Goal: Task Accomplishment & Management: Manage account settings

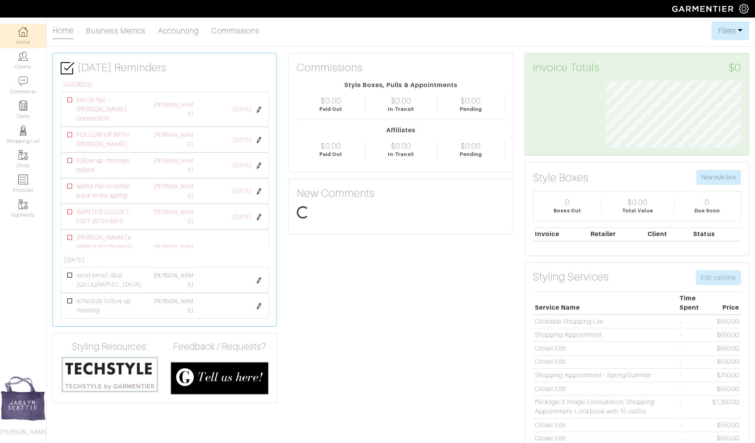
scroll to position [67, 147]
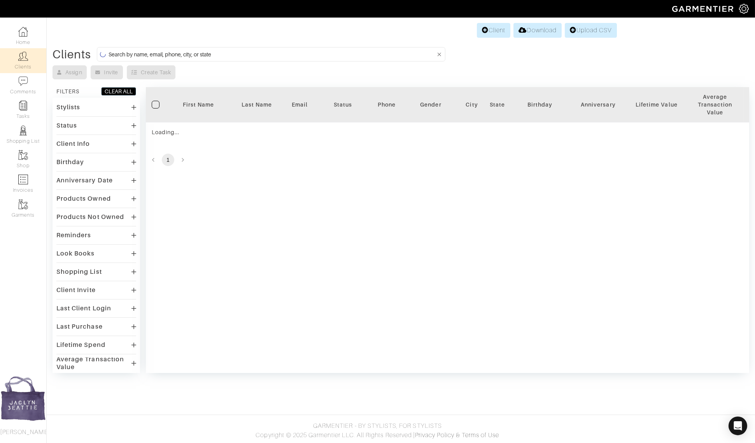
click at [123, 53] on input at bounding box center [272, 54] width 327 height 10
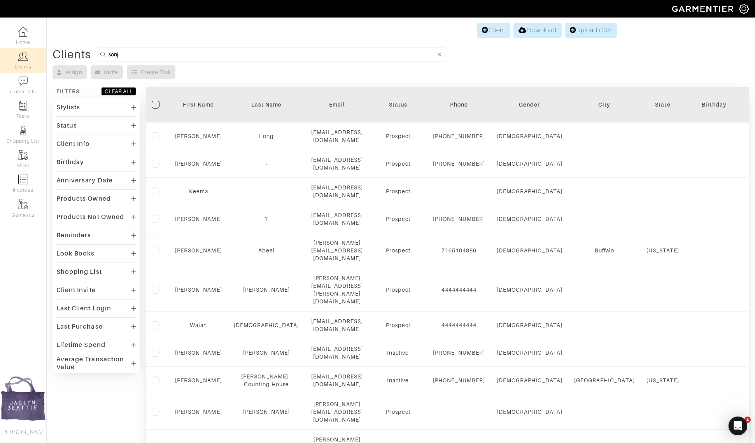
scroll to position [0, 0]
type input "sonja"
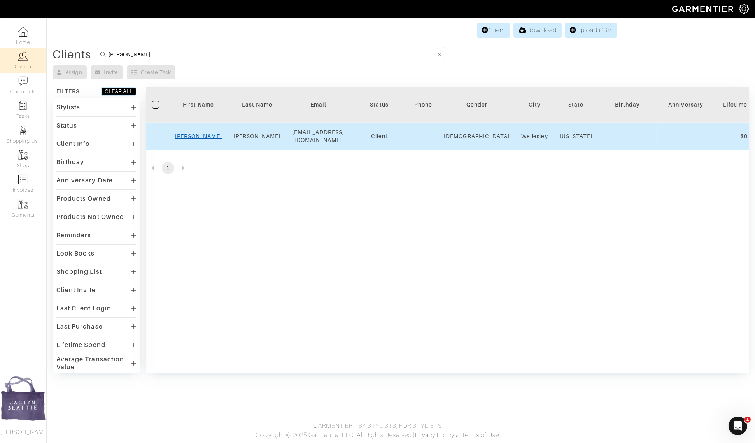
click at [195, 133] on link "Sonja" at bounding box center [198, 136] width 47 height 6
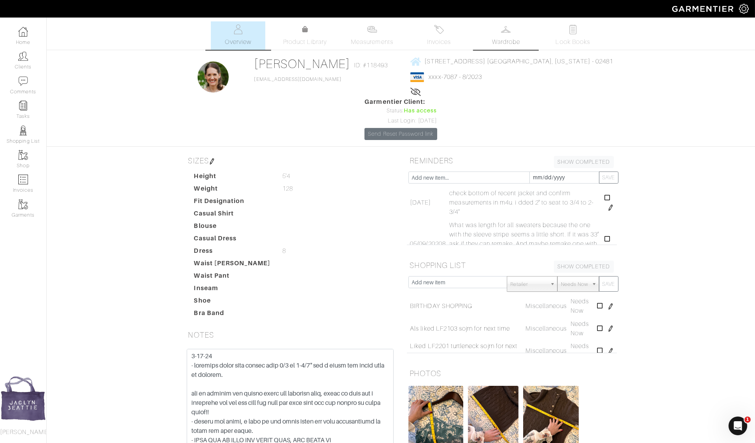
click at [500, 27] on link "Wardrobe" at bounding box center [506, 35] width 54 height 28
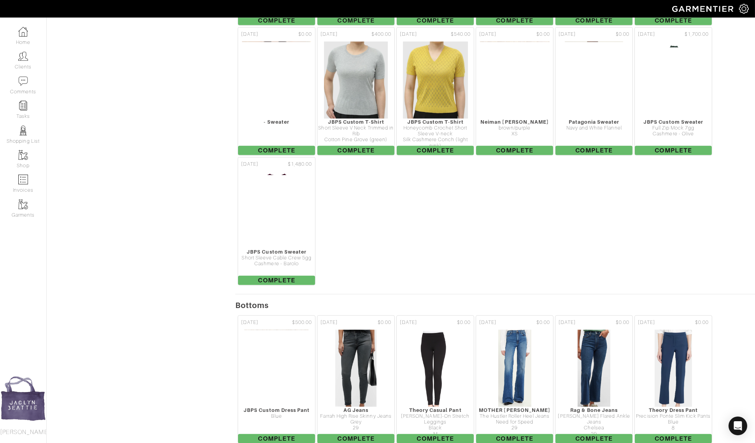
scroll to position [1708, 0]
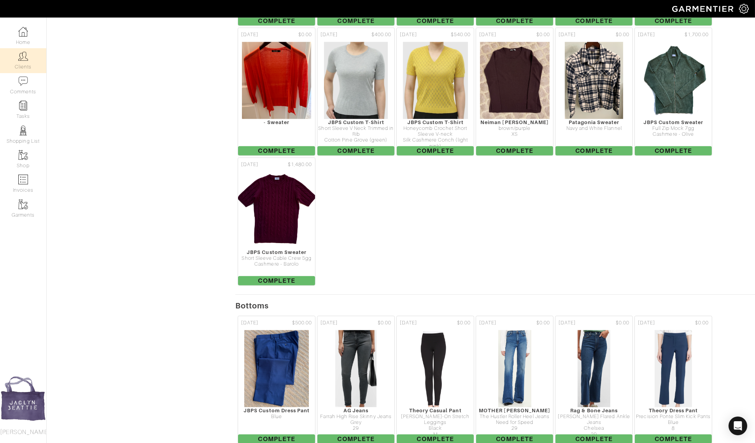
click at [29, 56] on link "Clients" at bounding box center [23, 60] width 46 height 25
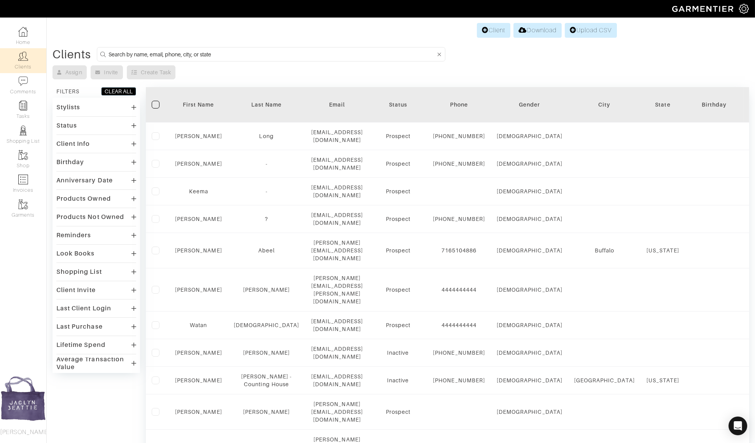
click at [152, 51] on input at bounding box center [272, 54] width 327 height 10
type input "[PERSON_NAME]"
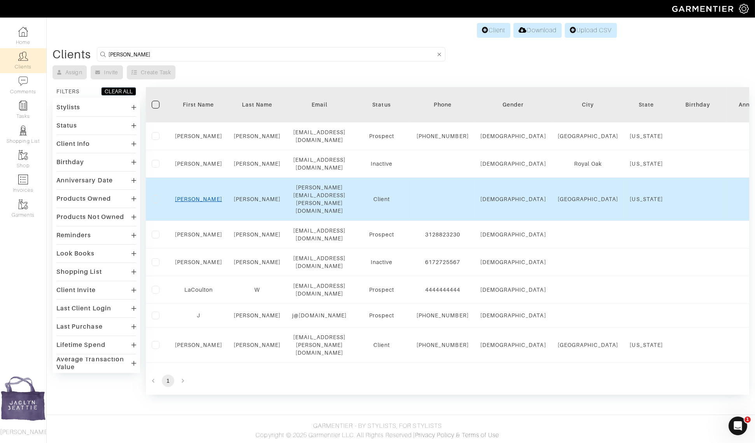
click at [198, 196] on link "[PERSON_NAME]" at bounding box center [198, 199] width 47 height 6
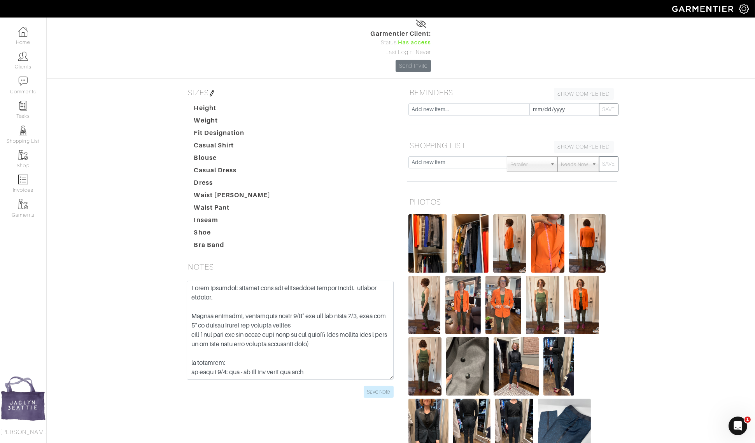
scroll to position [144, 0]
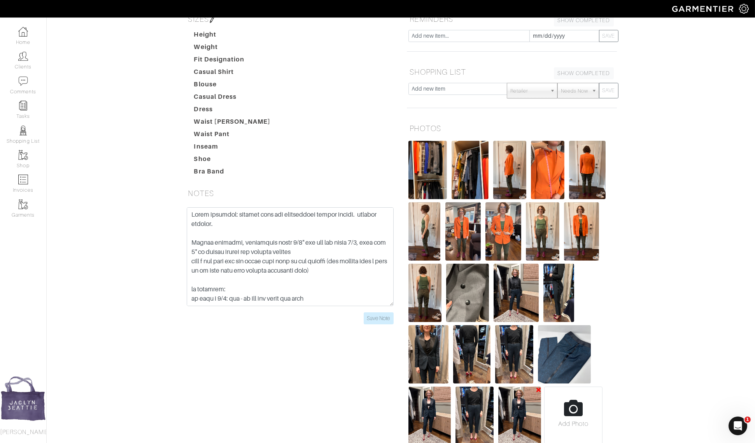
click at [525, 387] on img at bounding box center [519, 416] width 43 height 58
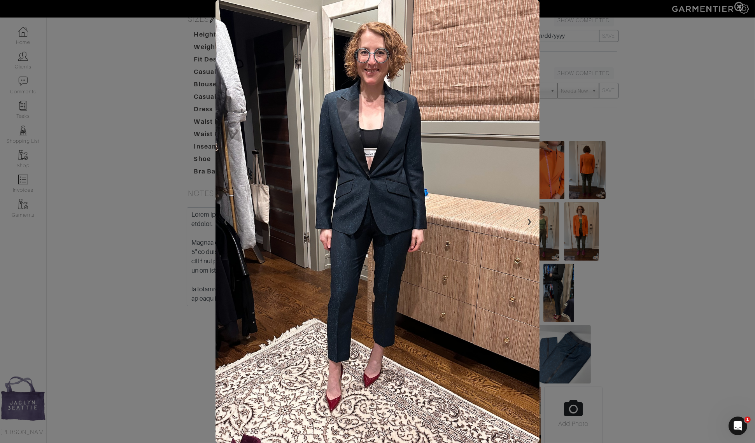
click at [599, 384] on span at bounding box center [377, 221] width 755 height 443
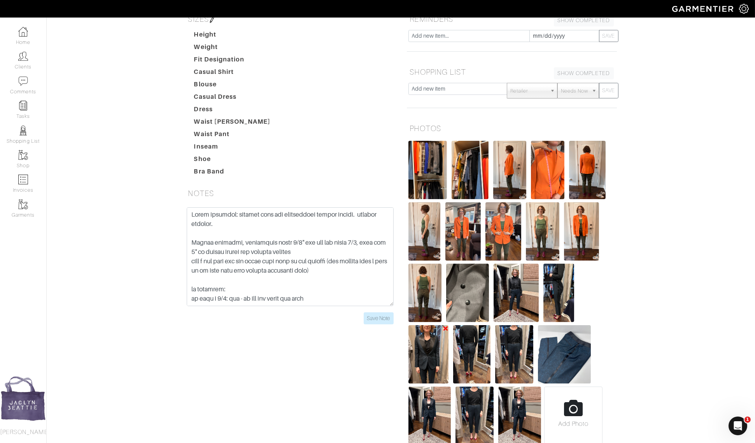
click at [429, 325] on img at bounding box center [428, 354] width 40 height 58
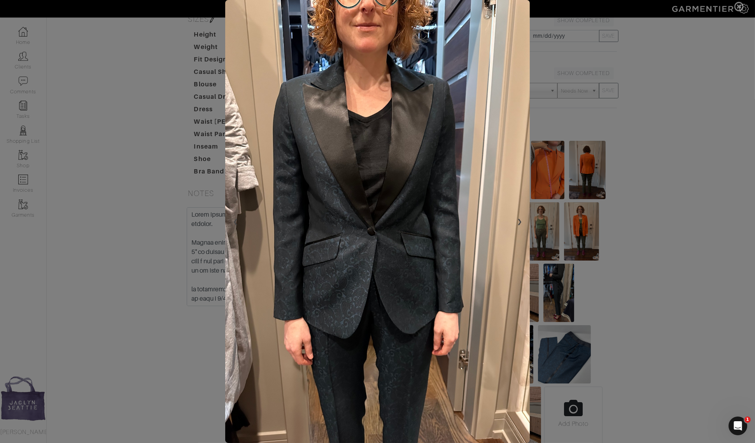
click at [633, 207] on span at bounding box center [377, 221] width 755 height 443
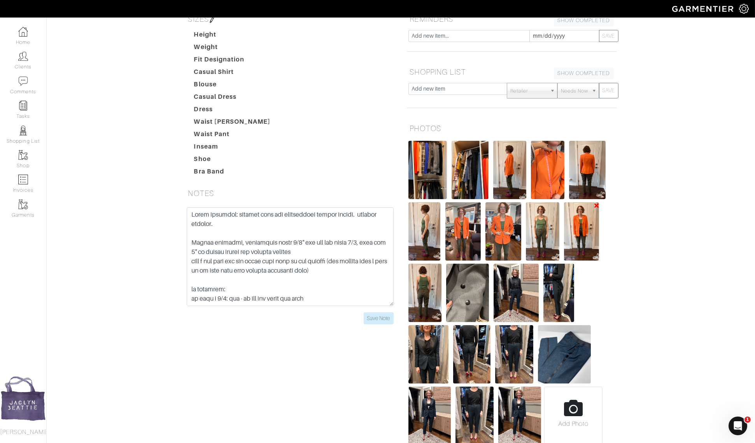
click at [583, 202] on img at bounding box center [581, 231] width 35 height 58
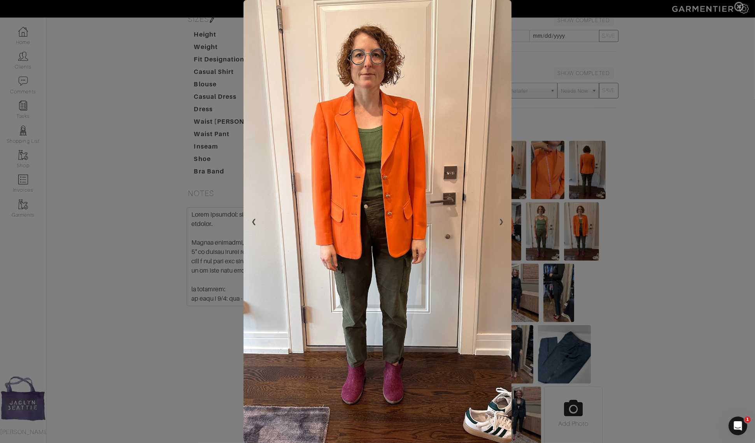
click at [589, 79] on span at bounding box center [377, 221] width 755 height 443
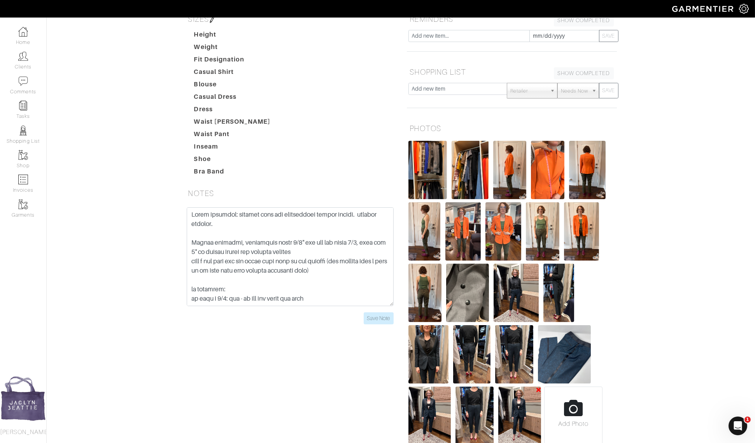
click at [526, 387] on img at bounding box center [519, 416] width 43 height 58
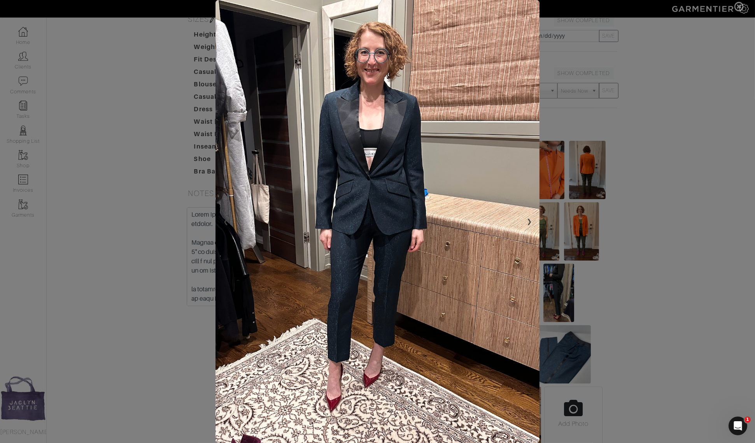
click at [605, 93] on span at bounding box center [377, 221] width 755 height 443
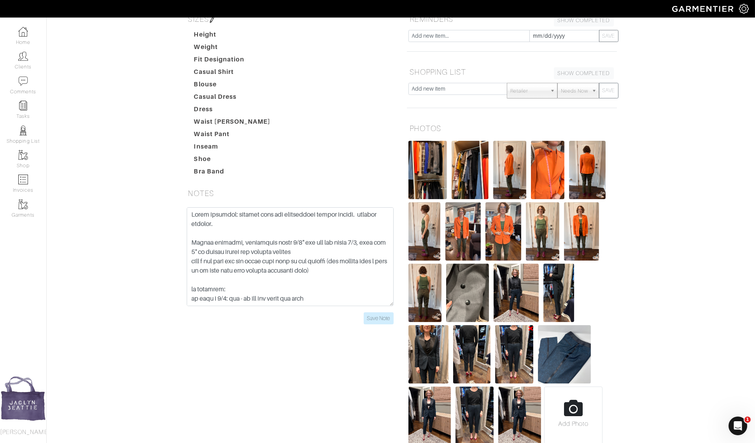
click at [522, 325] on img at bounding box center [514, 354] width 38 height 58
